Goal: Information Seeking & Learning: Find specific page/section

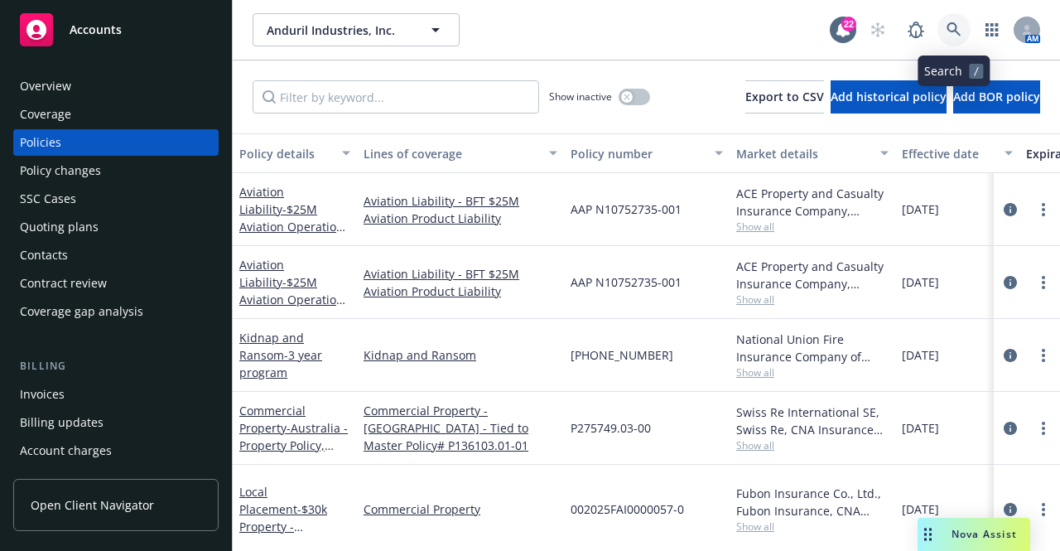
click at [947, 30] on icon at bounding box center [954, 29] width 15 height 15
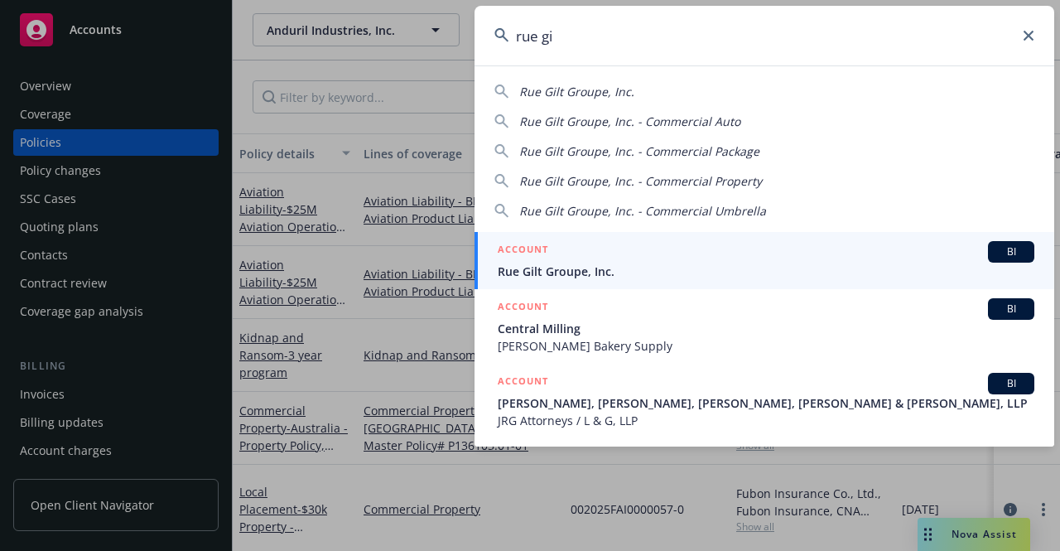
type input "rue gi"
click at [595, 256] on div "ACCOUNT BI" at bounding box center [766, 252] width 537 height 22
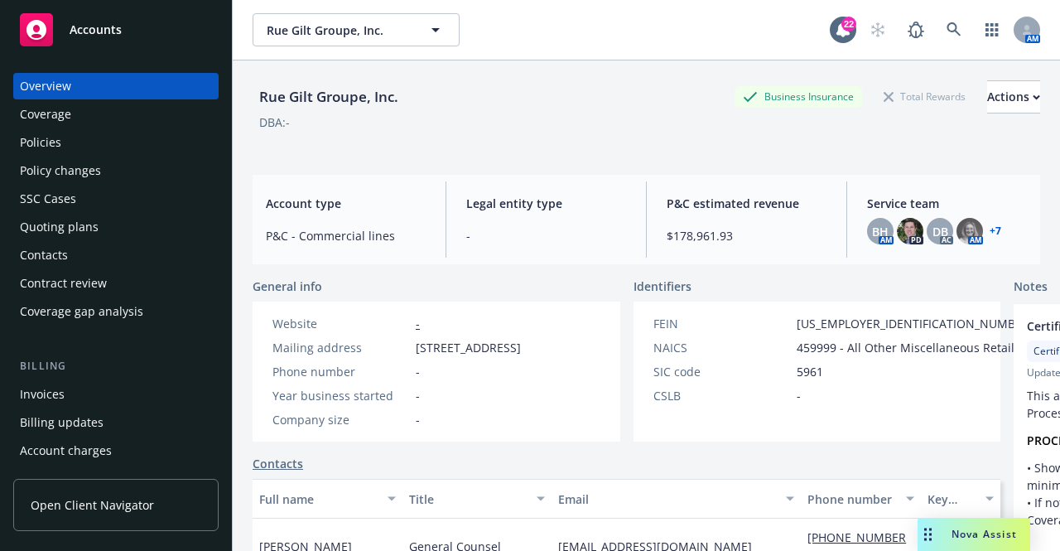
click at [50, 140] on div "Policies" at bounding box center [40, 142] width 41 height 27
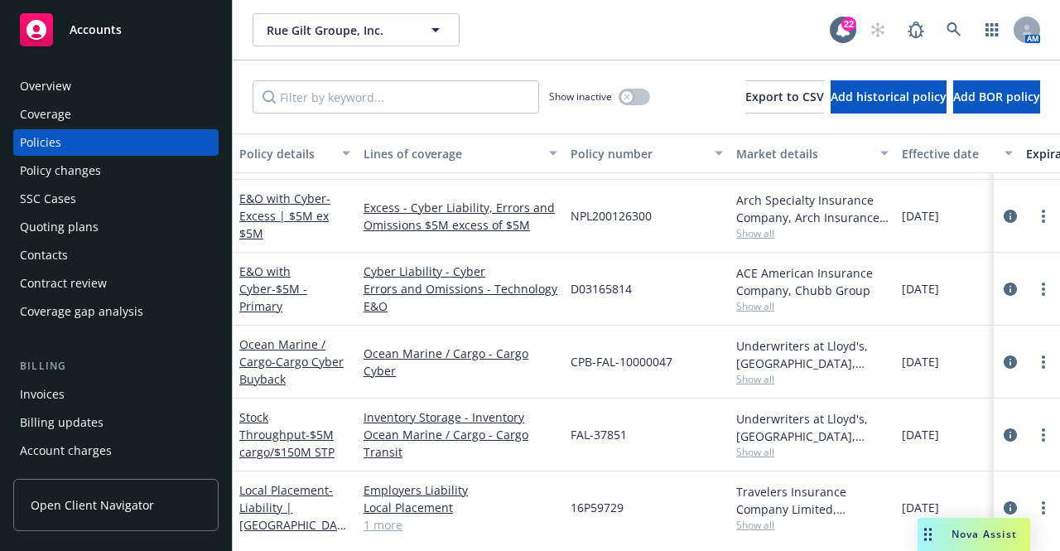
scroll to position [414, 0]
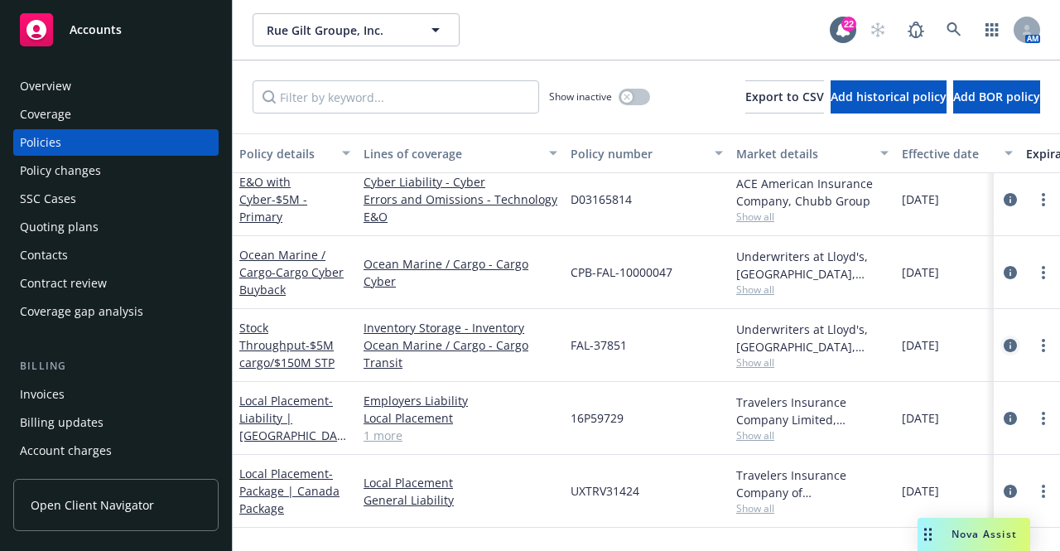
click at [1004, 342] on icon "circleInformation" at bounding box center [1010, 345] width 13 height 13
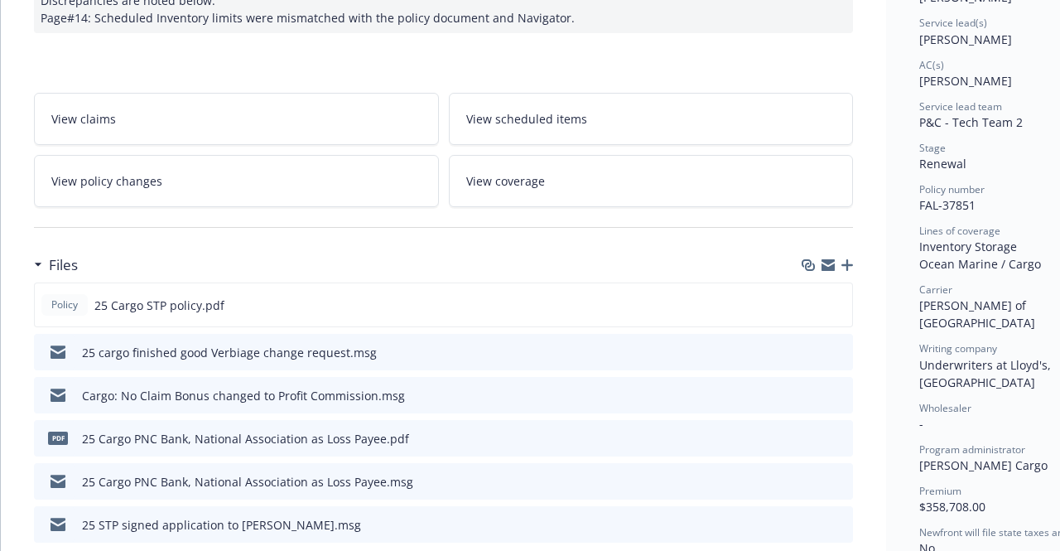
scroll to position [248, 0]
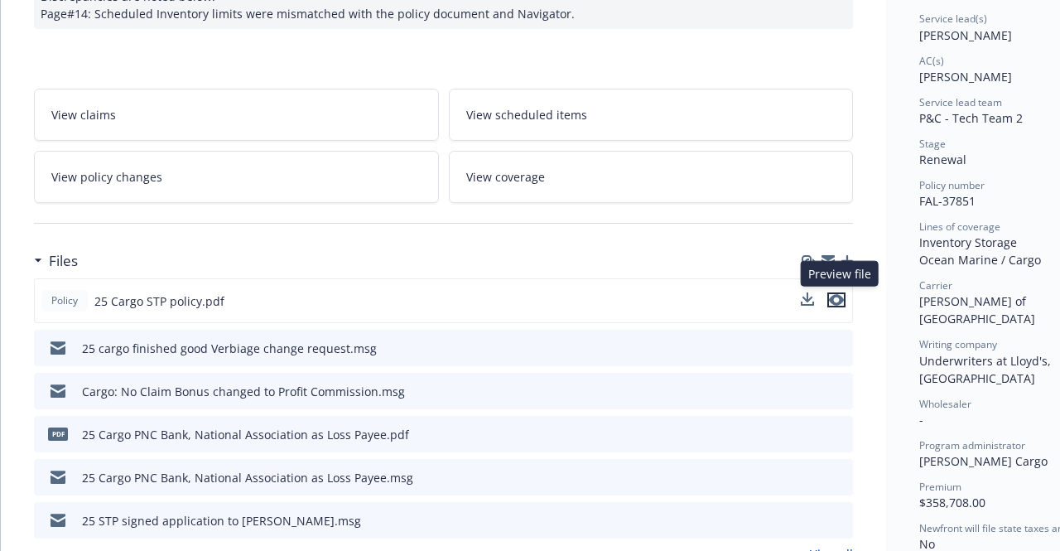
click at [835, 297] on icon "preview file" at bounding box center [836, 300] width 15 height 12
